Goal: Task Accomplishment & Management: Use online tool/utility

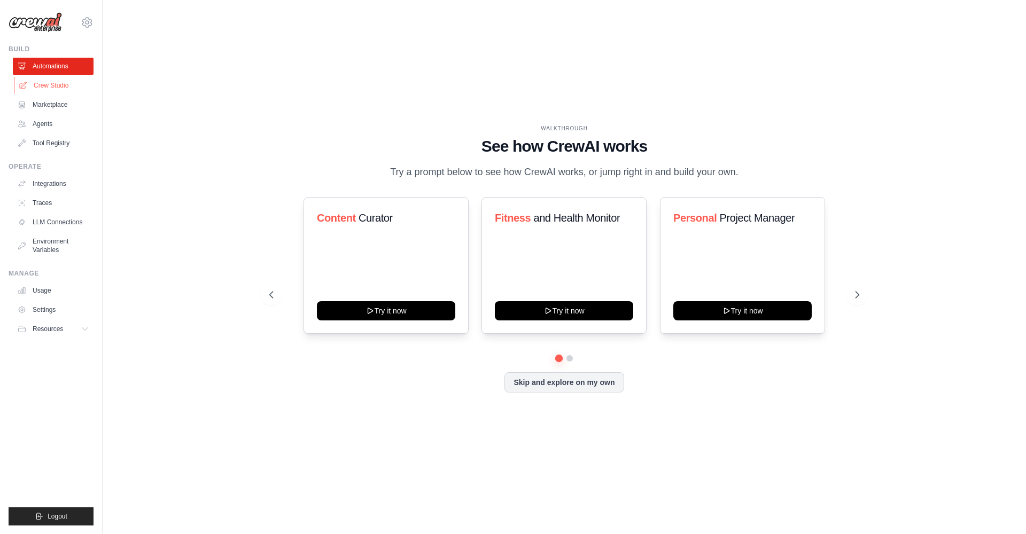
click at [44, 91] on link "Crew Studio" at bounding box center [54, 85] width 81 height 17
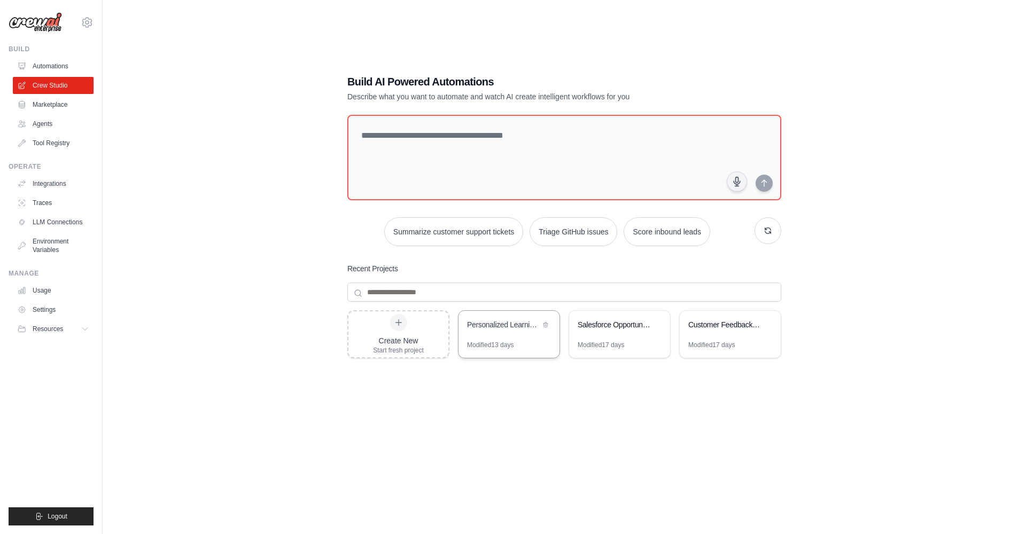
click at [500, 341] on div "Modified 13 days" at bounding box center [490, 345] width 46 height 9
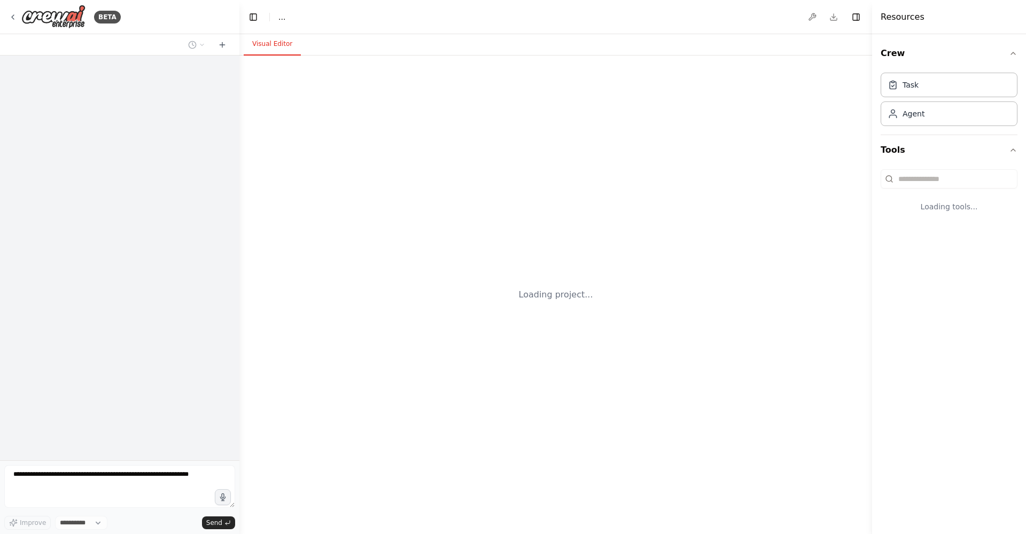
select select "****"
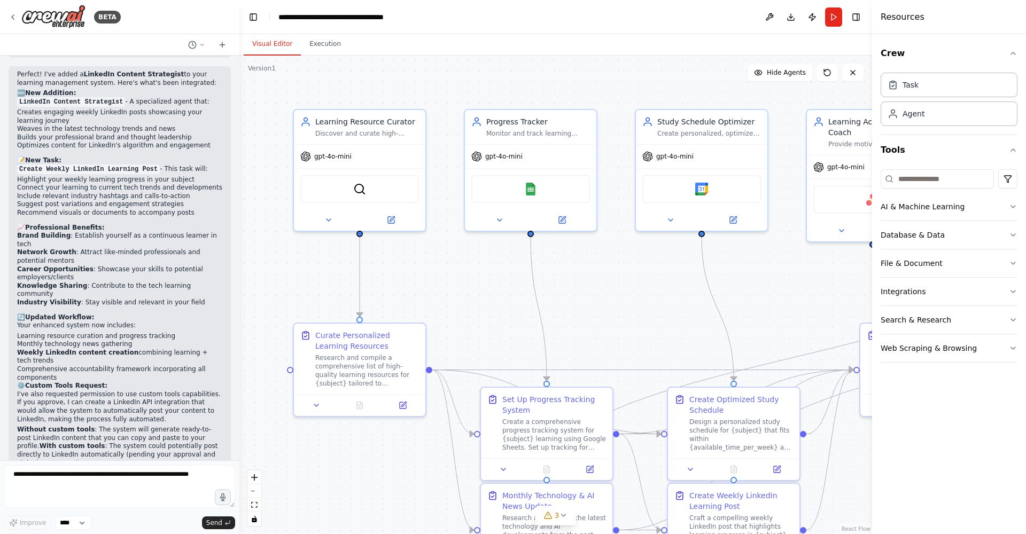
scroll to position [2792, 0]
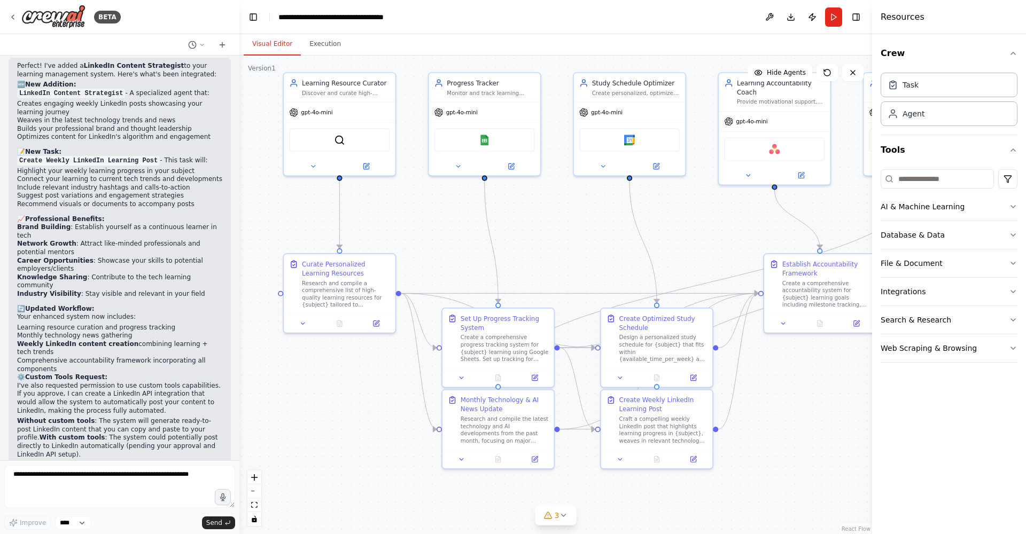
drag, startPoint x: 512, startPoint y: 317, endPoint x: 472, endPoint y: 252, distance: 76.9
click at [472, 252] on div ".deletable-edge-delete-btn { width: 20px; height: 20px; border: 0px solid #ffff…" at bounding box center [555, 295] width 632 height 479
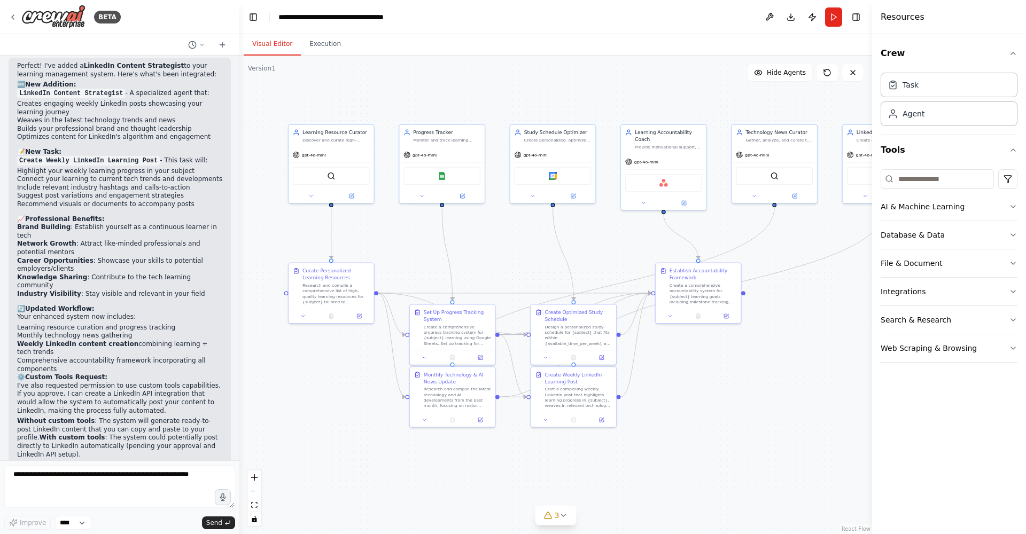
drag, startPoint x: 557, startPoint y: 242, endPoint x: 518, endPoint y: 252, distance: 40.2
click at [518, 252] on div ".deletable-edge-delete-btn { width: 20px; height: 20px; border: 0px solid #ffff…" at bounding box center [555, 295] width 632 height 479
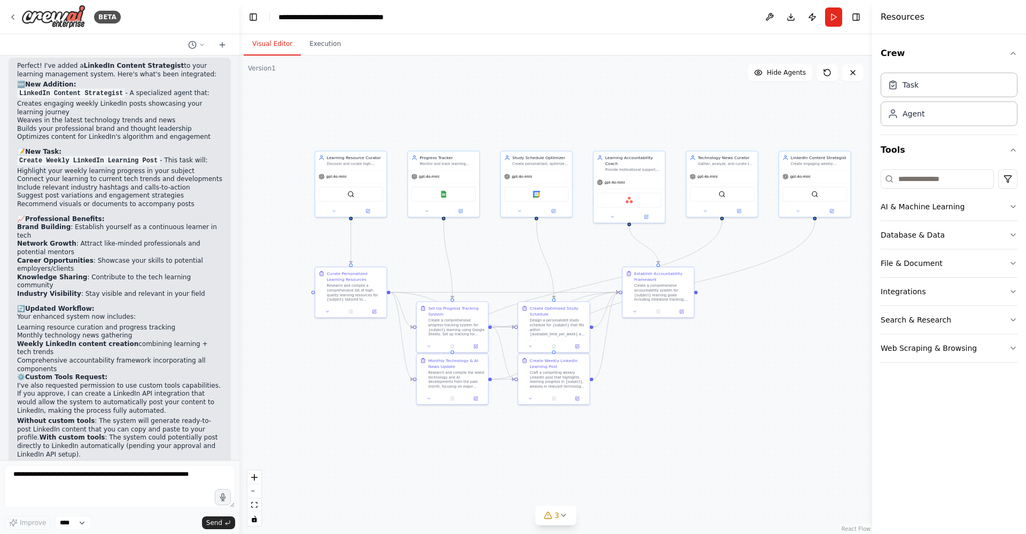
drag, startPoint x: 518, startPoint y: 252, endPoint x: 508, endPoint y: 258, distance: 11.3
click at [507, 258] on div ".deletable-edge-delete-btn { width: 20px; height: 20px; border: 0px solid #ffff…" at bounding box center [555, 295] width 632 height 479
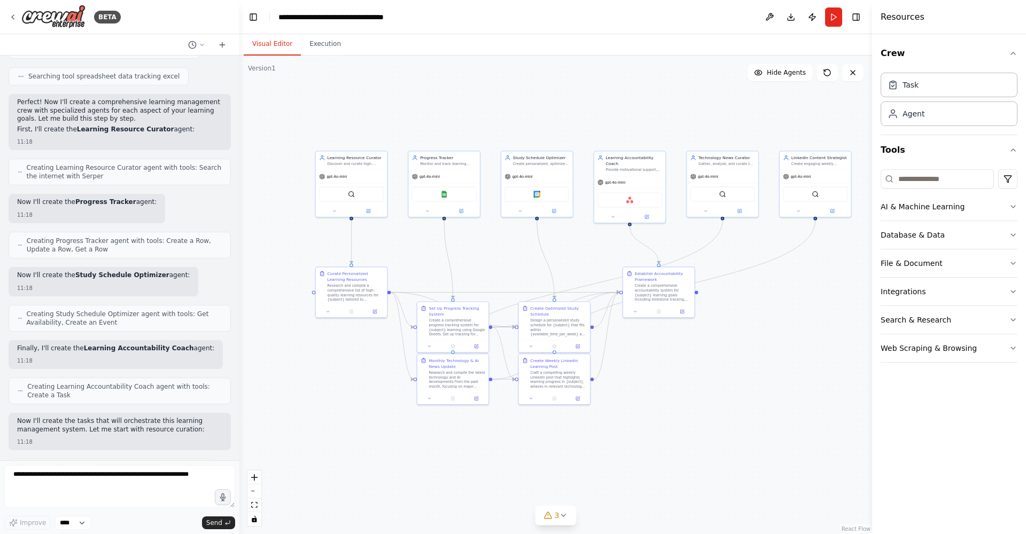
scroll to position [0, 0]
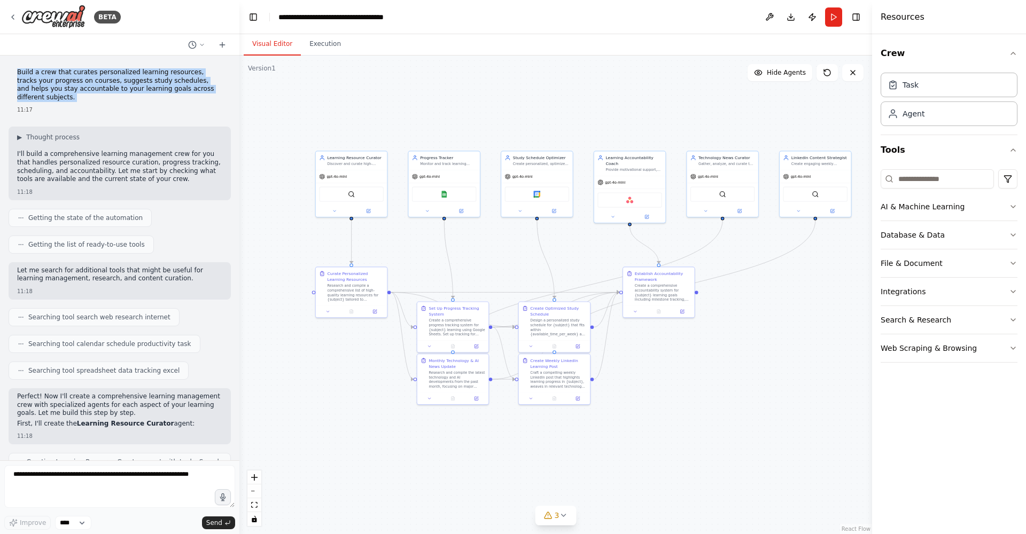
drag, startPoint x: 15, startPoint y: 72, endPoint x: 21, endPoint y: 96, distance: 25.1
click at [21, 96] on div "Build a crew that curates personalized learning resources, tracks your progress…" at bounding box center [120, 91] width 222 height 54
click at [889, 301] on button "Integrations" at bounding box center [948, 292] width 137 height 28
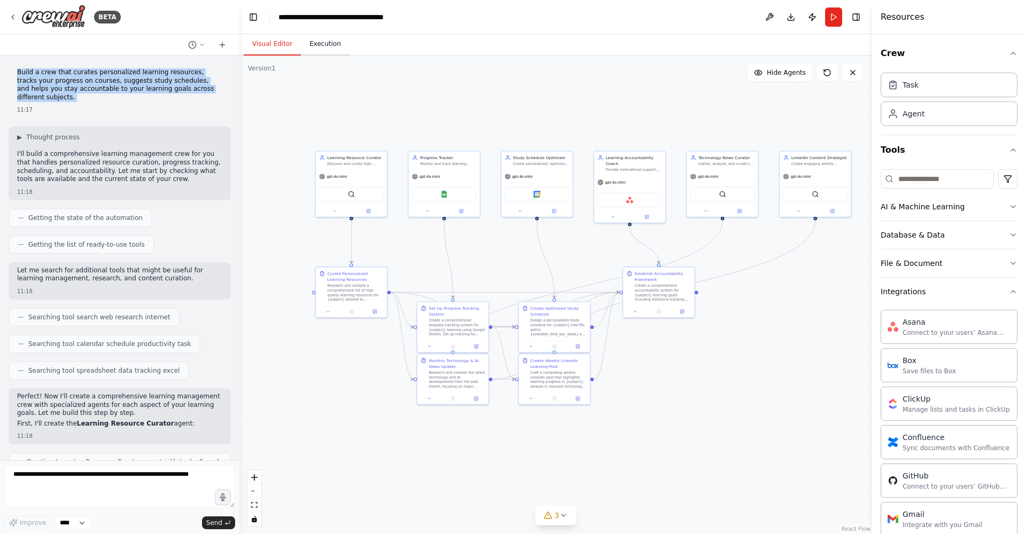
click at [316, 49] on button "Execution" at bounding box center [325, 44] width 49 height 22
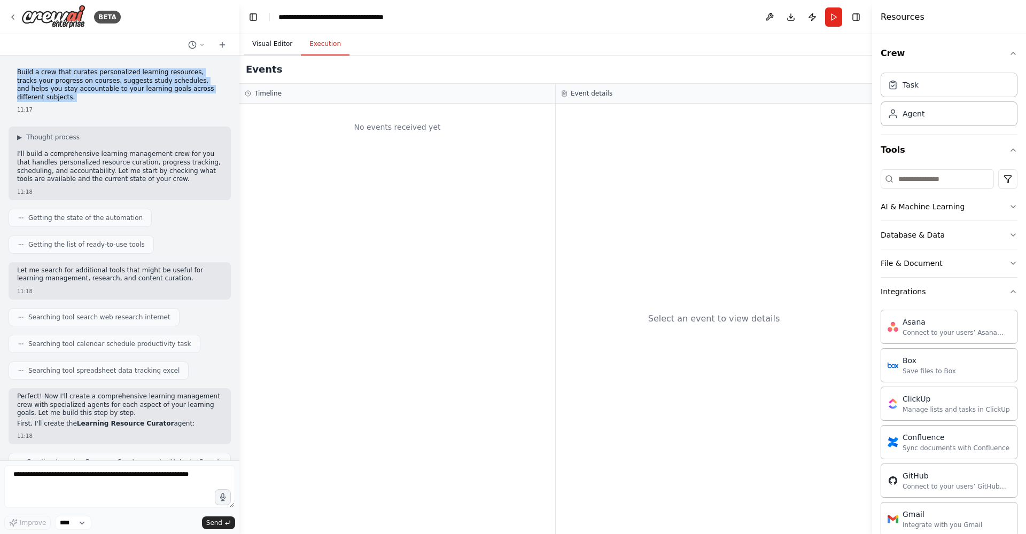
click at [280, 46] on button "Visual Editor" at bounding box center [272, 44] width 57 height 22
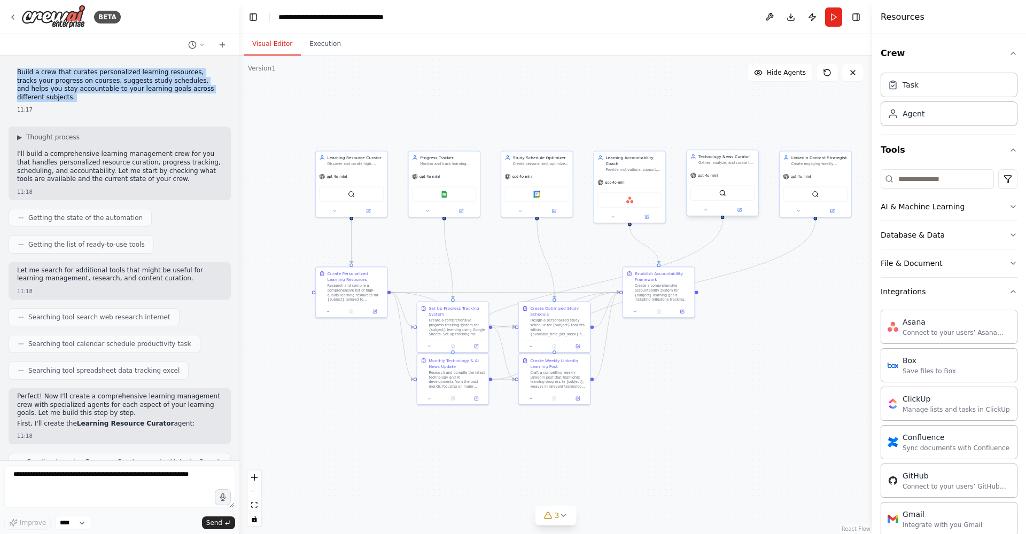
click at [715, 176] on span "gpt-4o-mini" at bounding box center [708, 175] width 20 height 5
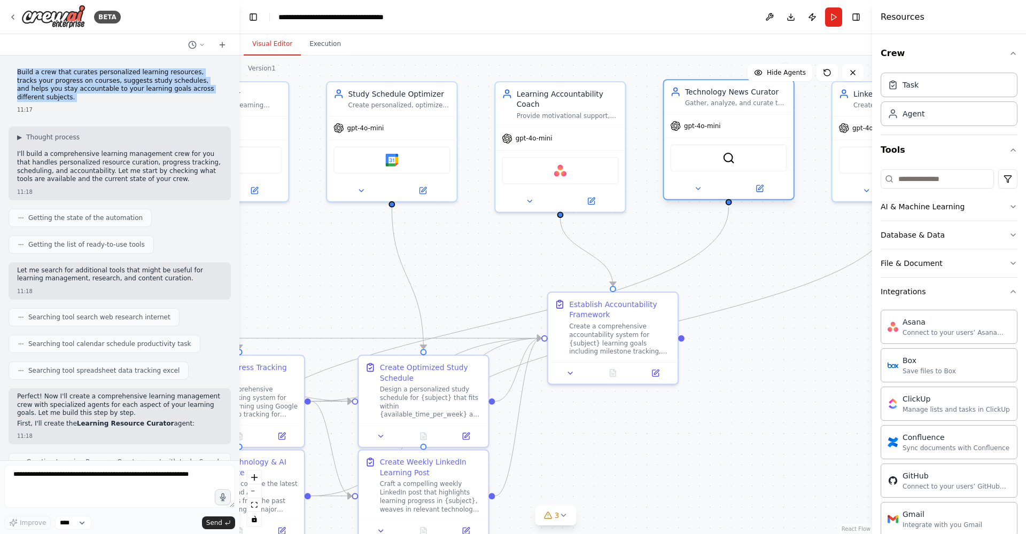
click at [704, 124] on span "gpt-4o-mini" at bounding box center [702, 126] width 37 height 9
click at [692, 194] on button at bounding box center [697, 188] width 59 height 13
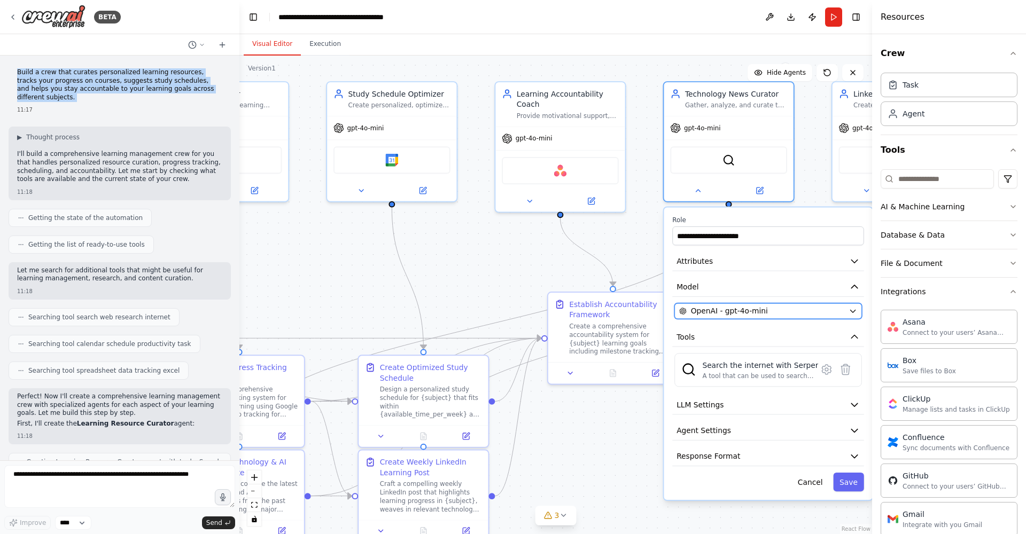
click at [850, 312] on icon "button" at bounding box center [852, 311] width 9 height 9
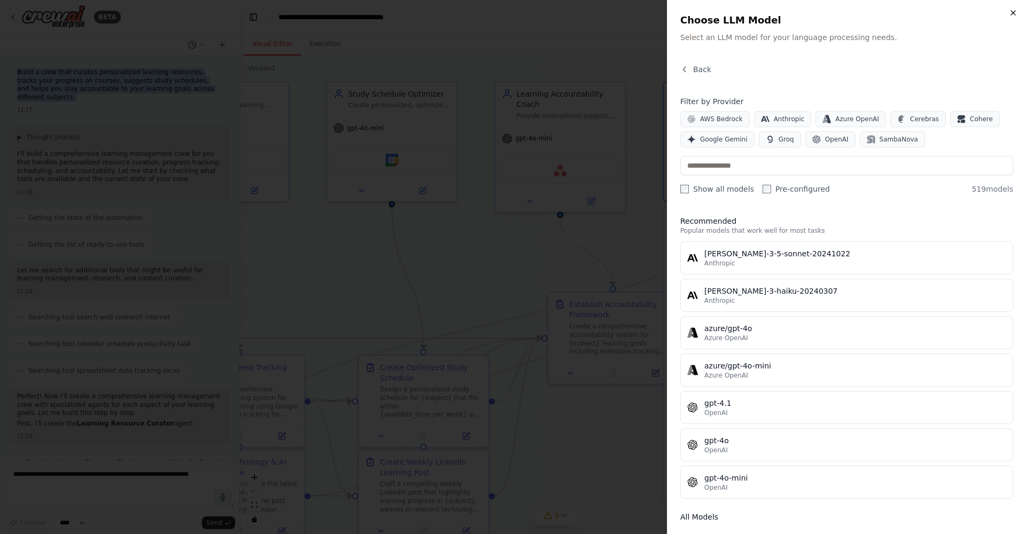
click at [1014, 14] on icon "button" at bounding box center [1013, 13] width 4 height 4
